Goal: Obtain resource: Obtain resource

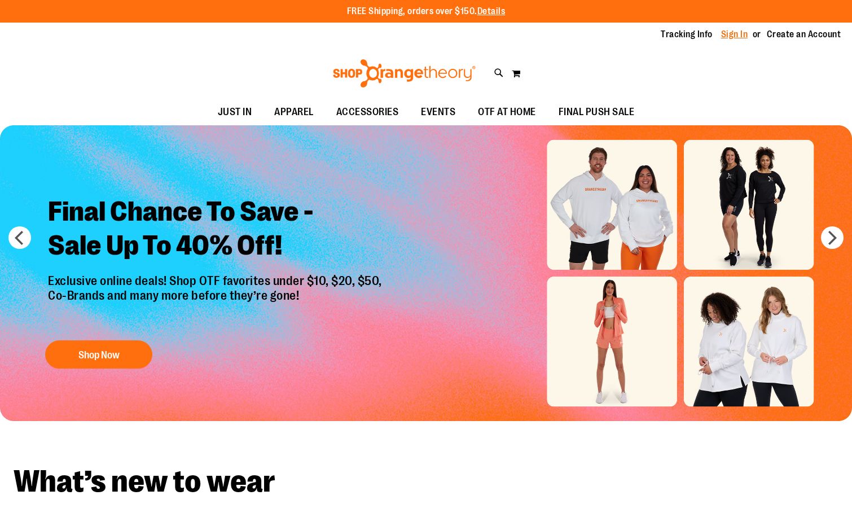
click at [739, 37] on link "Sign In" at bounding box center [734, 34] width 27 height 12
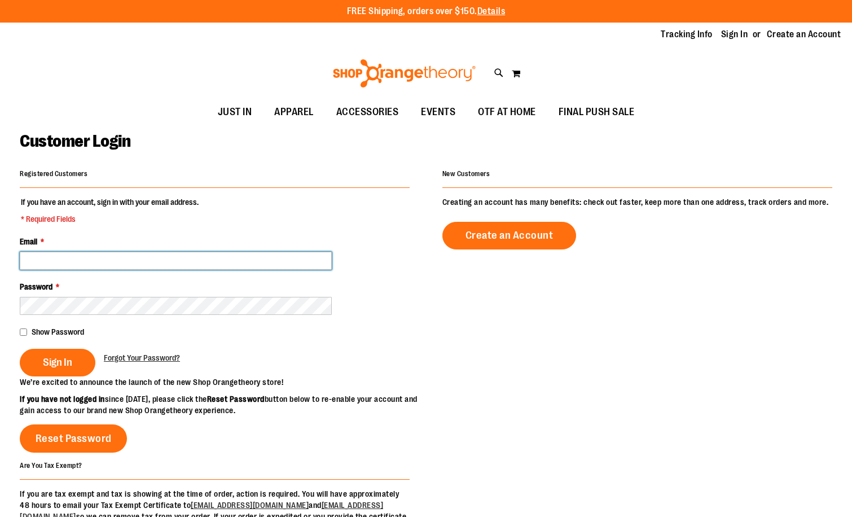
click at [100, 253] on input "Email *" at bounding box center [176, 261] width 312 height 18
type input "**********"
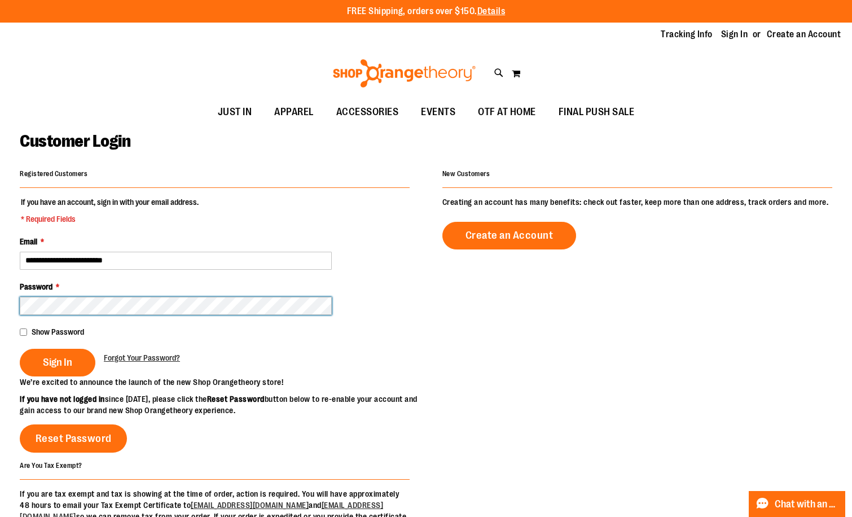
click at [20, 349] on button "Sign In" at bounding box center [58, 363] width 76 height 28
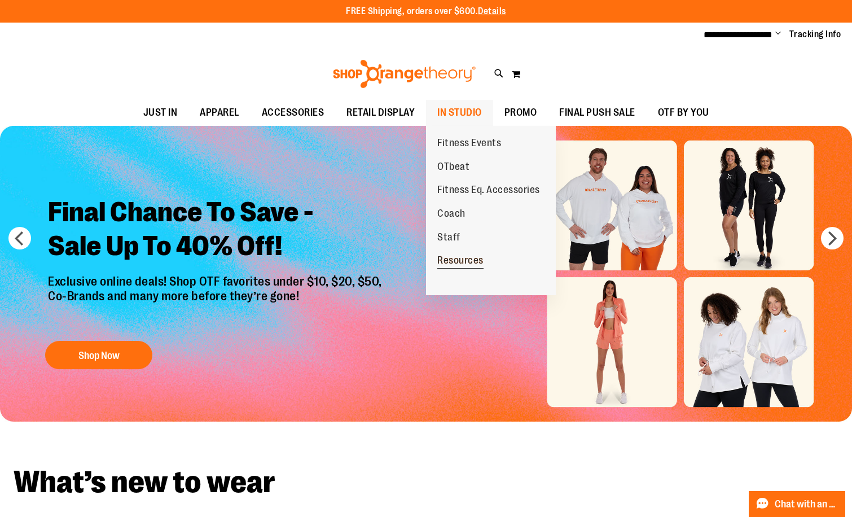
click at [448, 265] on span "Resources" at bounding box center [460, 262] width 46 height 14
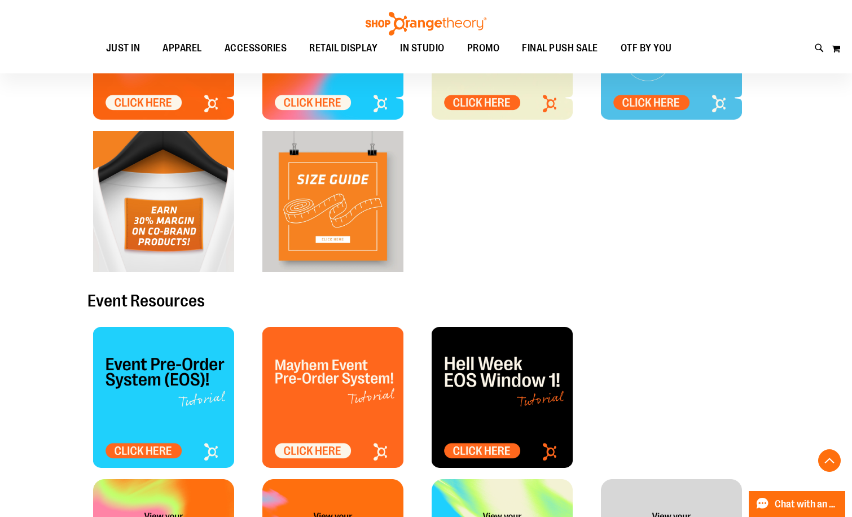
scroll to position [282, 0]
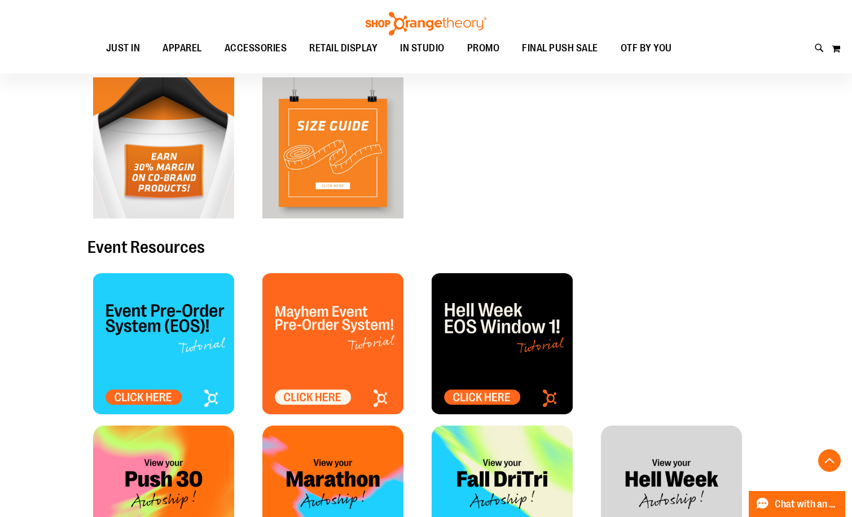
click at [150, 318] on img at bounding box center [163, 343] width 141 height 141
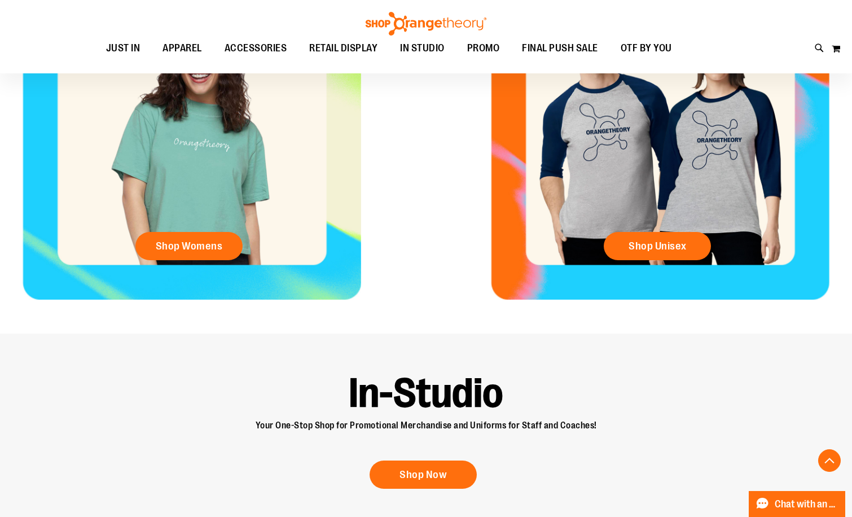
scroll to position [733, 0]
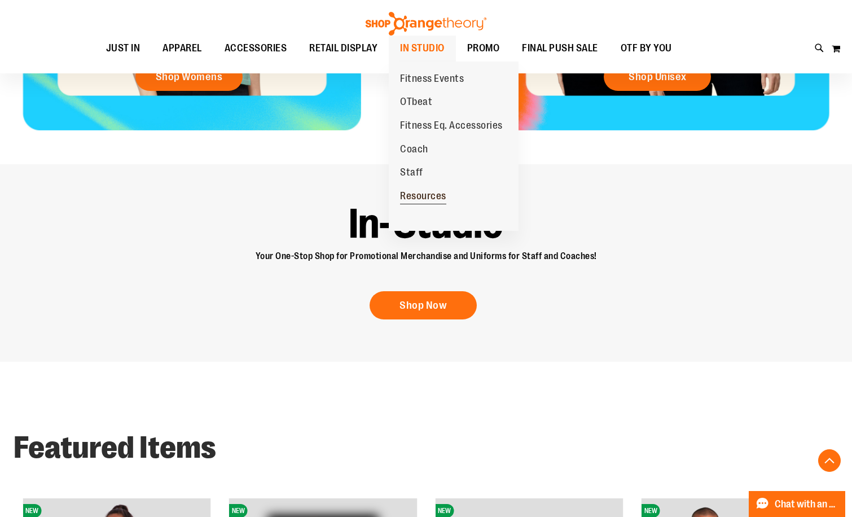
click at [419, 195] on span "Resources" at bounding box center [423, 197] width 46 height 14
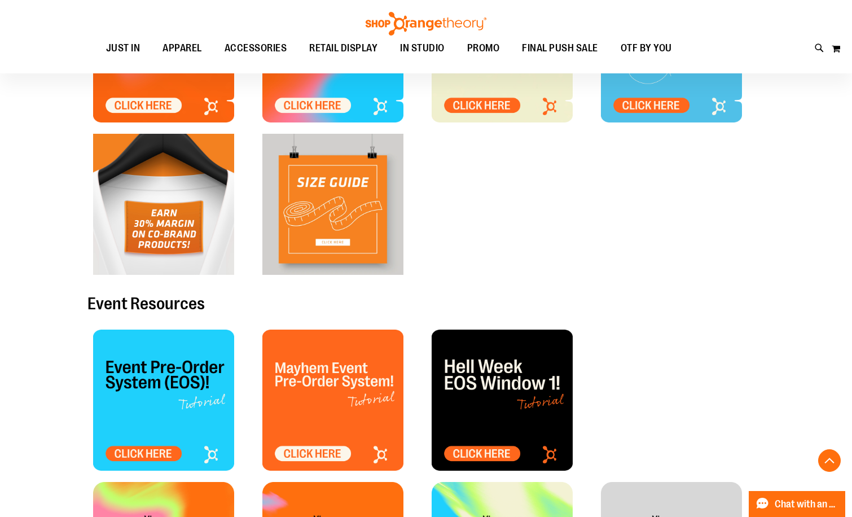
scroll to position [507, 0]
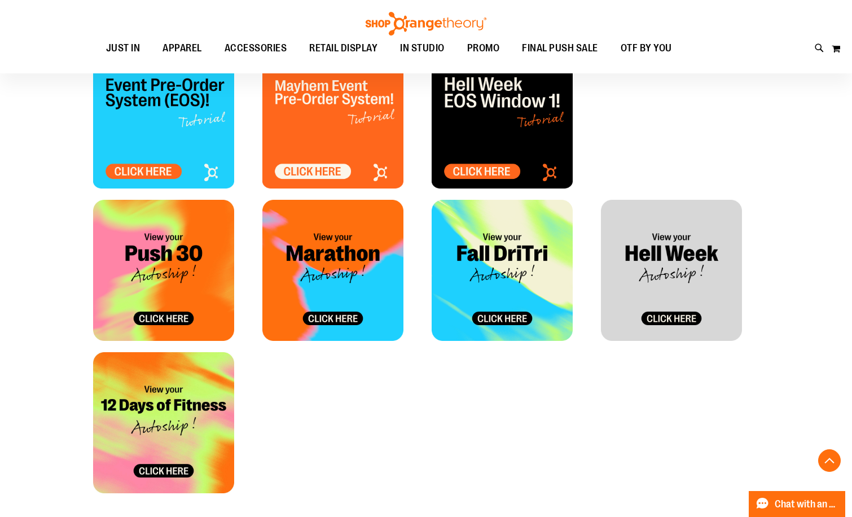
click at [515, 323] on img at bounding box center [502, 270] width 141 height 141
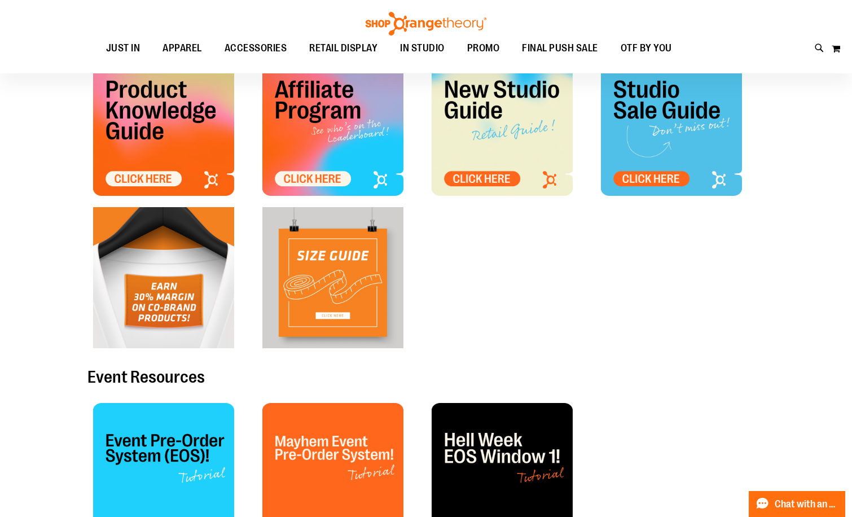
scroll to position [225, 0]
